Goal: Go to known website: Access a specific website the user already knows

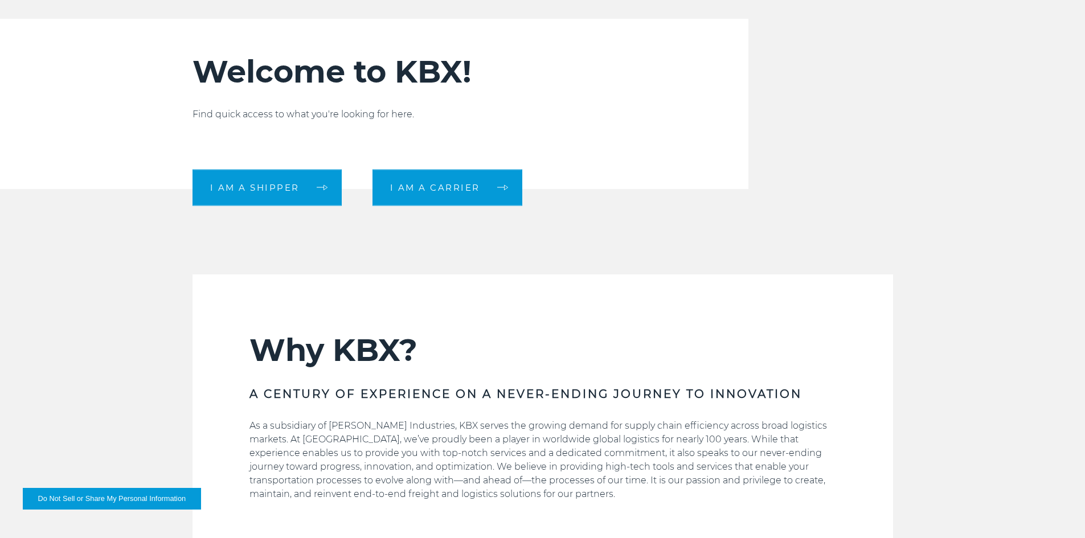
scroll to position [399, 0]
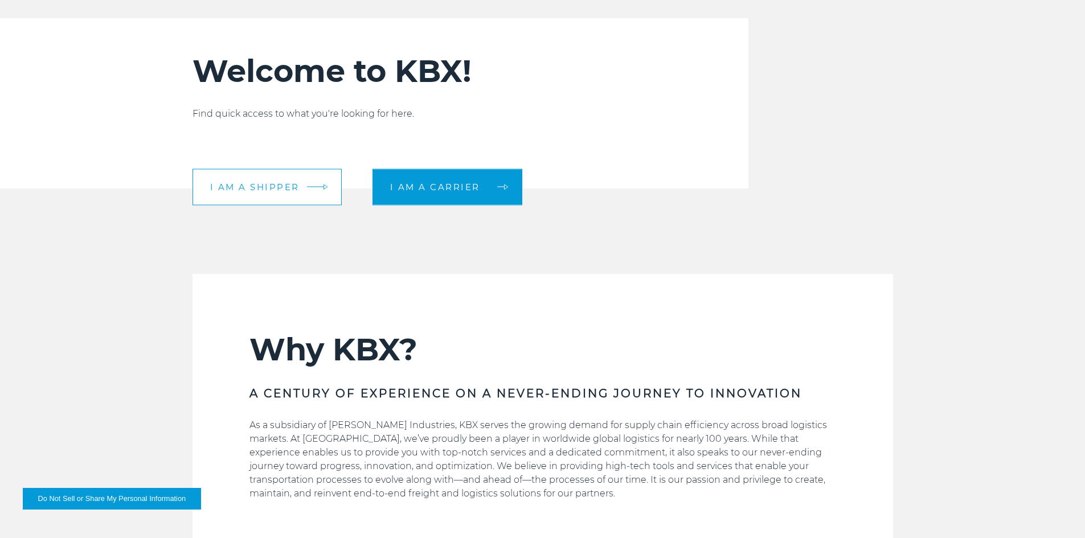
click at [268, 185] on span "I am a shipper" at bounding box center [254, 187] width 89 height 9
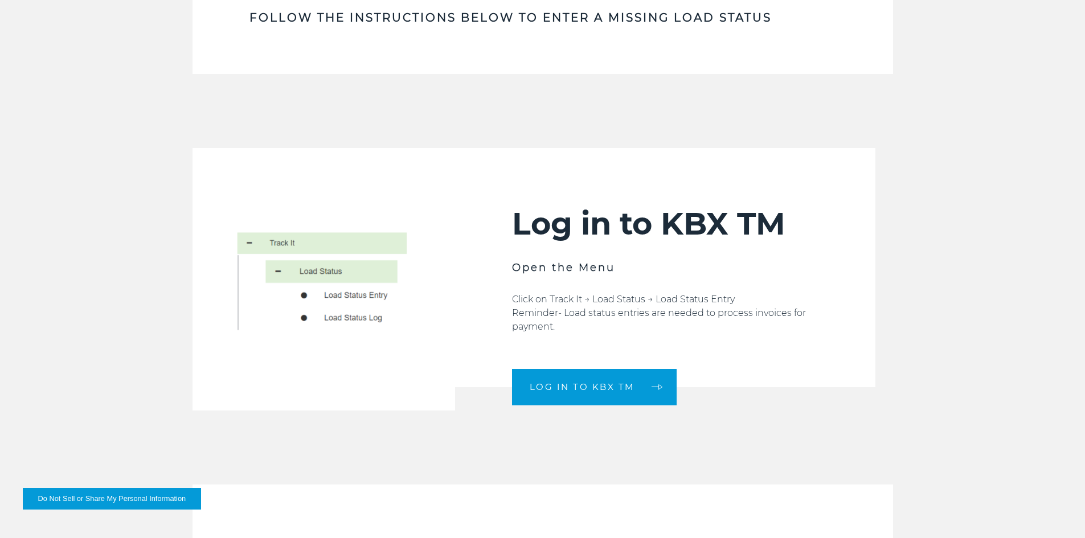
scroll to position [683, 0]
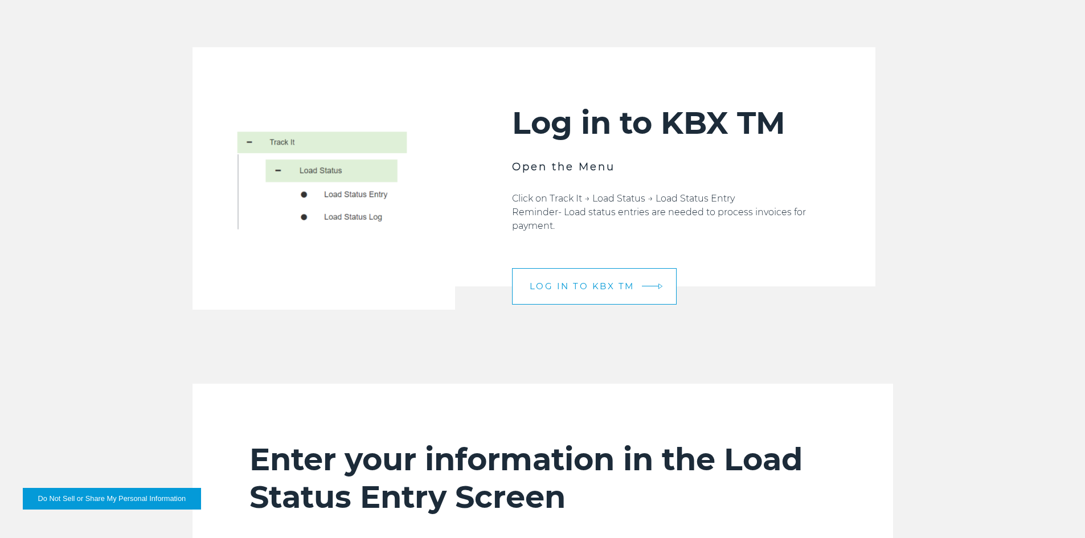
click at [559, 287] on span "LOG IN TO KBX TM" at bounding box center [582, 286] width 105 height 9
